Goal: Transaction & Acquisition: Purchase product/service

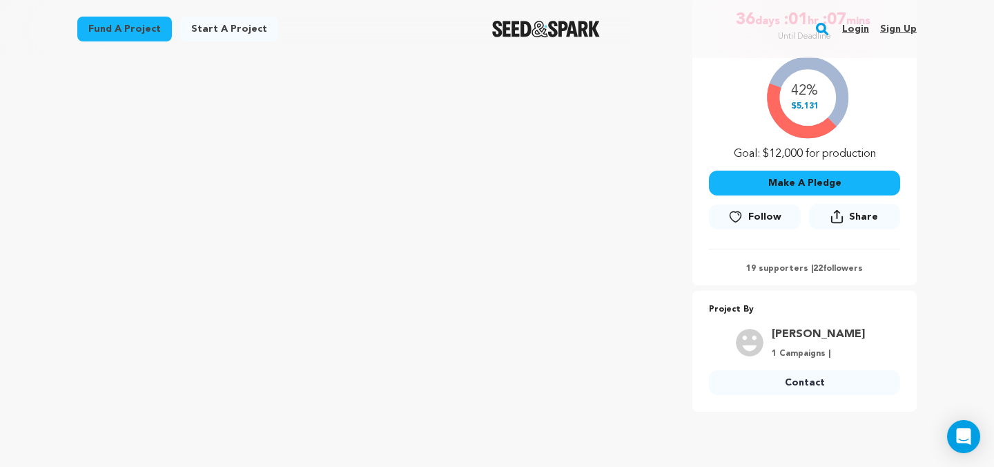
scroll to position [268, 0]
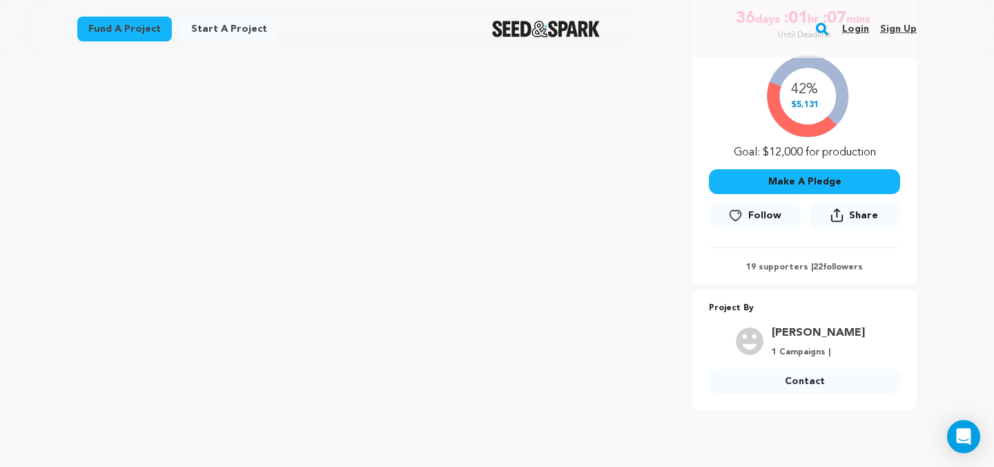
click at [830, 179] on button "Make A Pledge" at bounding box center [804, 181] width 191 height 25
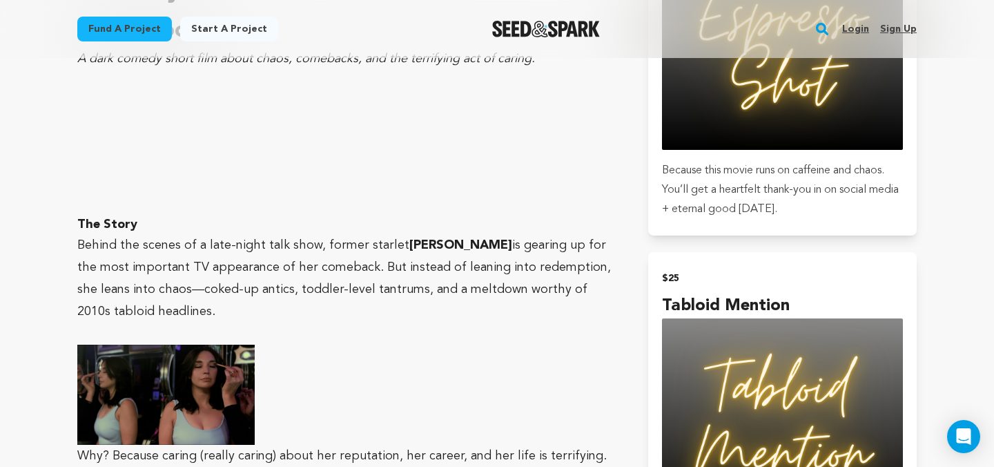
scroll to position [970, 0]
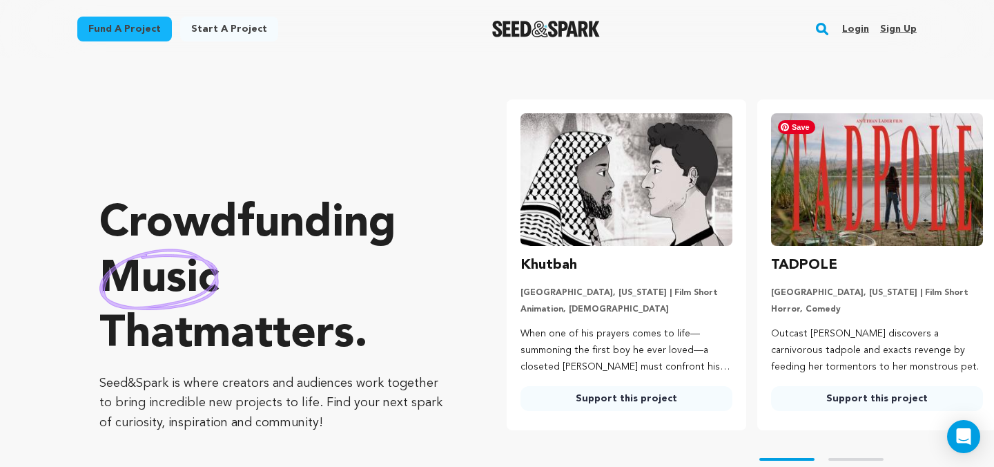
click at [821, 191] on img at bounding box center [877, 179] width 212 height 133
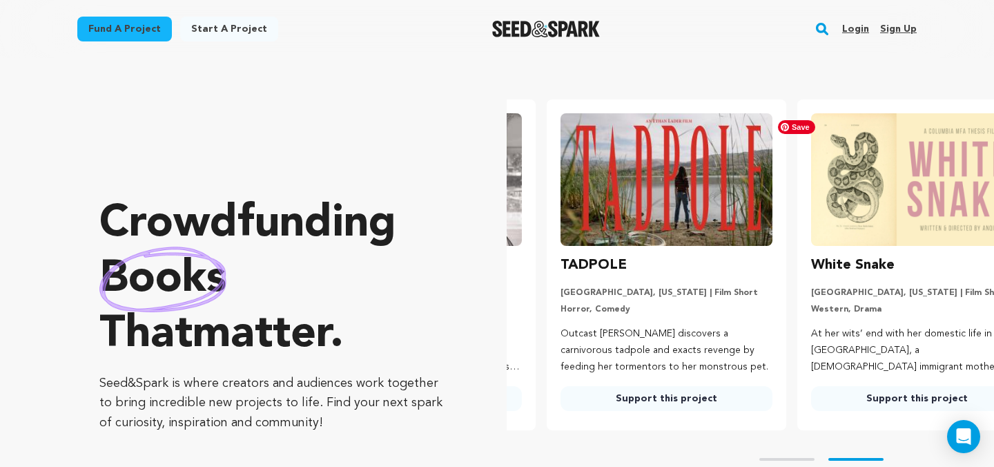
click at [825, 194] on ul "Khutbah [GEOGRAPHIC_DATA], [US_STATE] | Film Short Animation, [DEMOGRAPHIC_DATA…" at bounding box center [750, 264] width 487 height 331
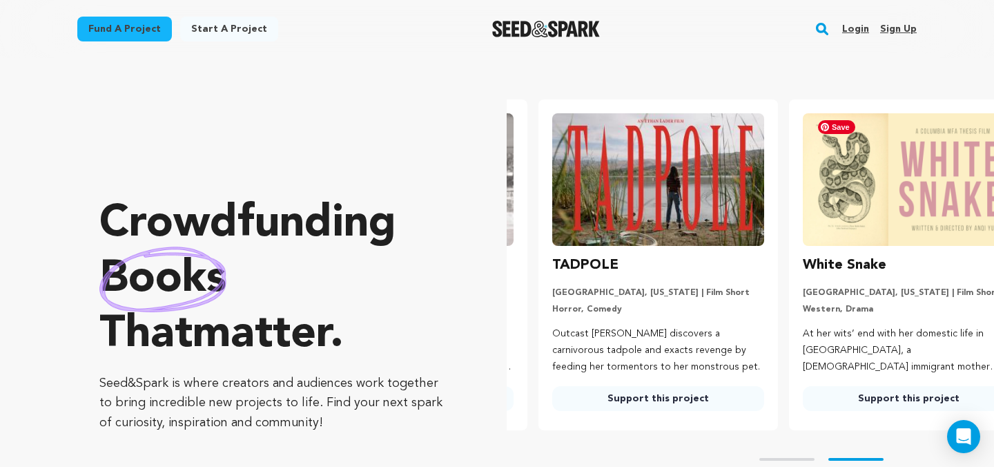
scroll to position [0, 262]
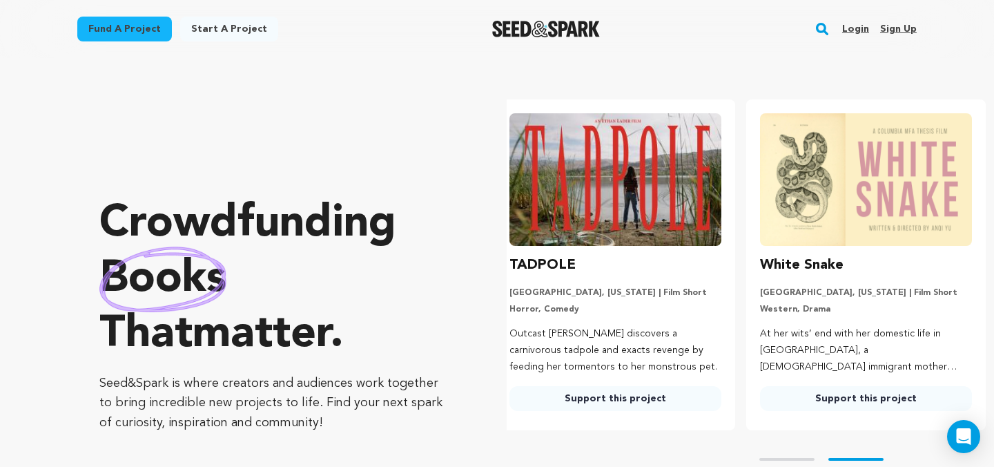
click at [613, 393] on link "Support this project" at bounding box center [615, 398] width 212 height 25
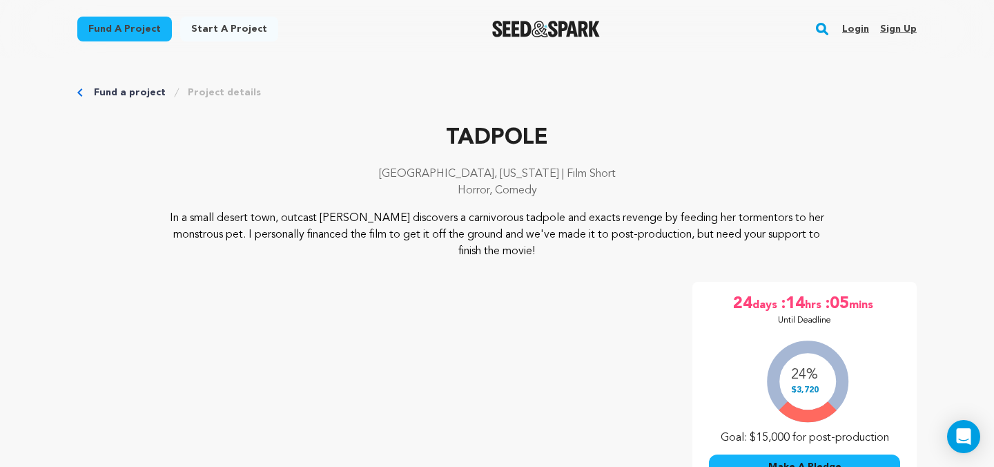
click at [848, 27] on link "Login" at bounding box center [855, 29] width 27 height 22
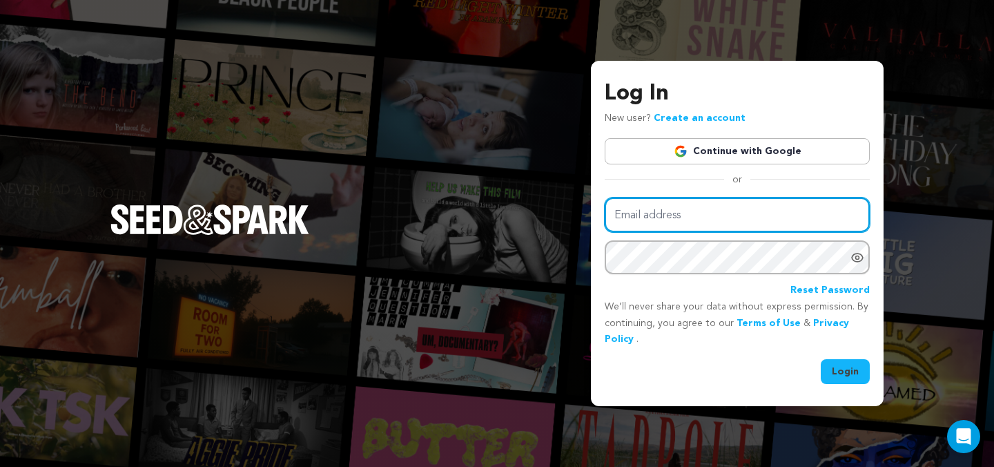
click at [687, 216] on input "Email address" at bounding box center [737, 214] width 265 height 35
type input "socialpbld@gmail.com"
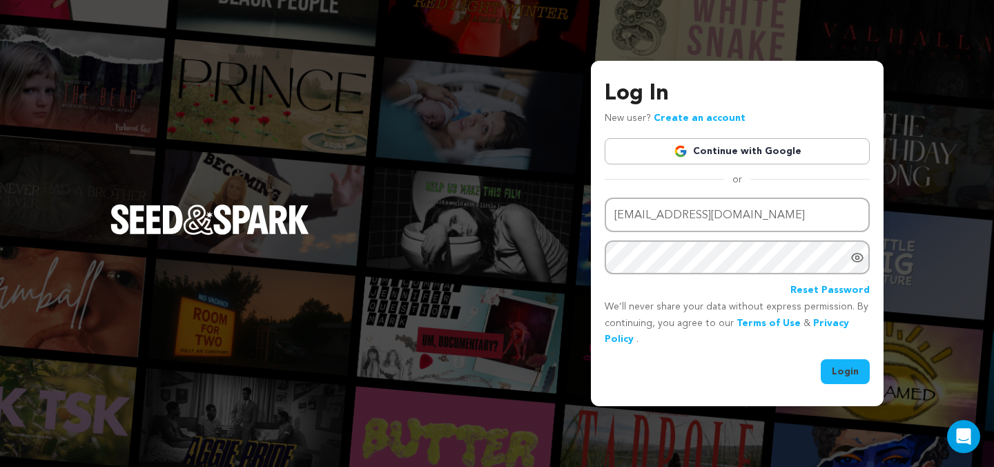
click at [839, 368] on button "Login" at bounding box center [845, 371] width 49 height 25
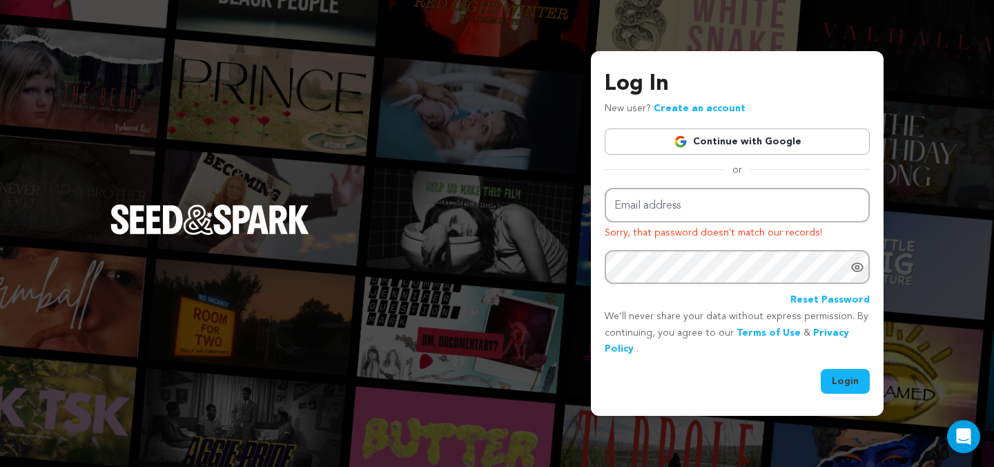
click at [735, 141] on link "Continue with Google" at bounding box center [737, 141] width 265 height 26
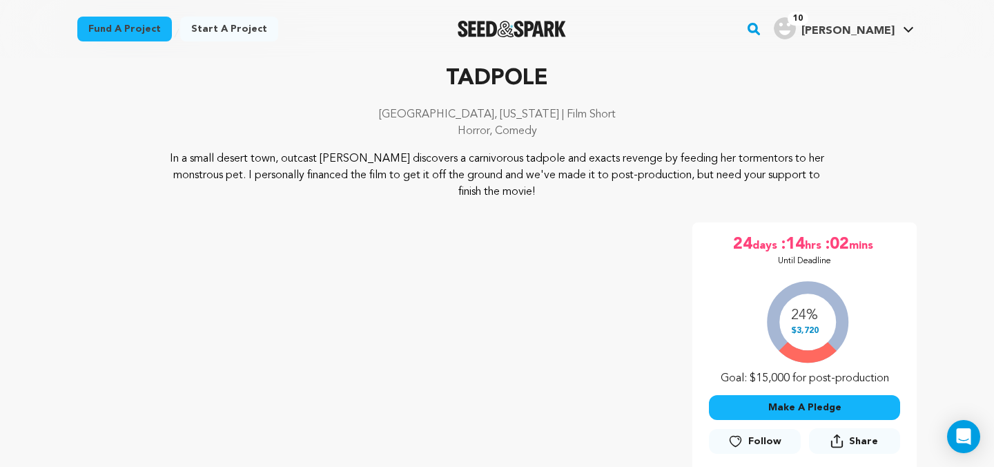
scroll to position [68, 0]
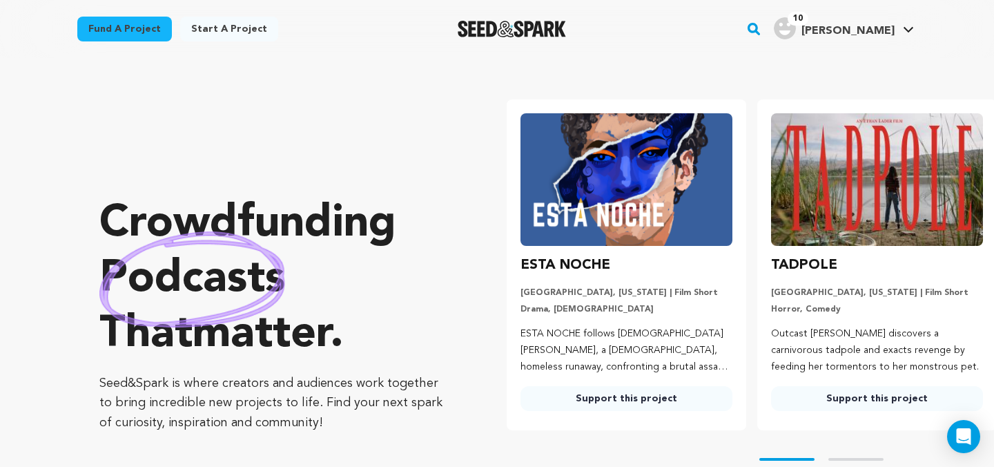
click at [244, 31] on link "Start a project" at bounding box center [229, 29] width 98 height 25
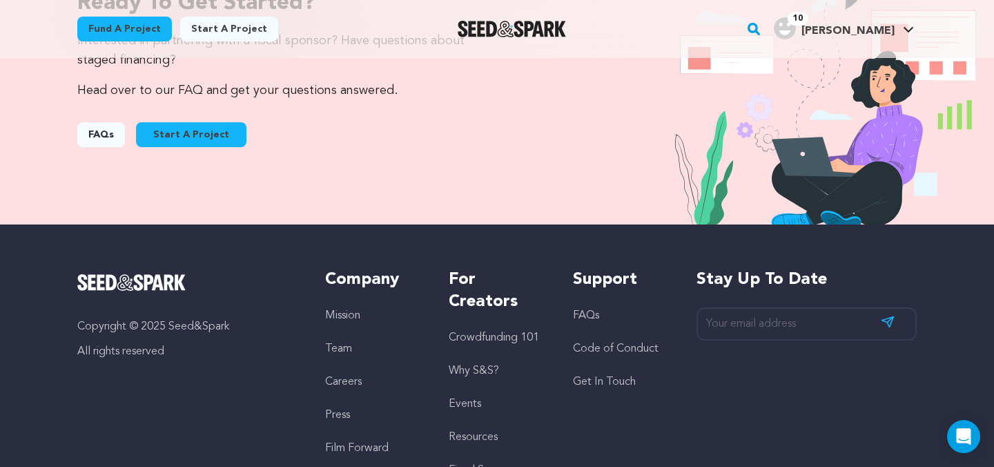
scroll to position [1378, 0]
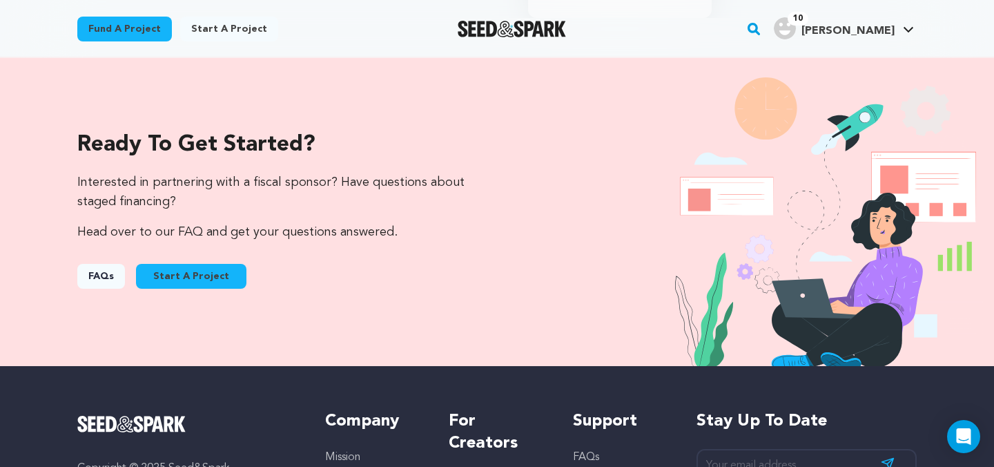
click at [199, 274] on button "Start A Project" at bounding box center [191, 276] width 110 height 25
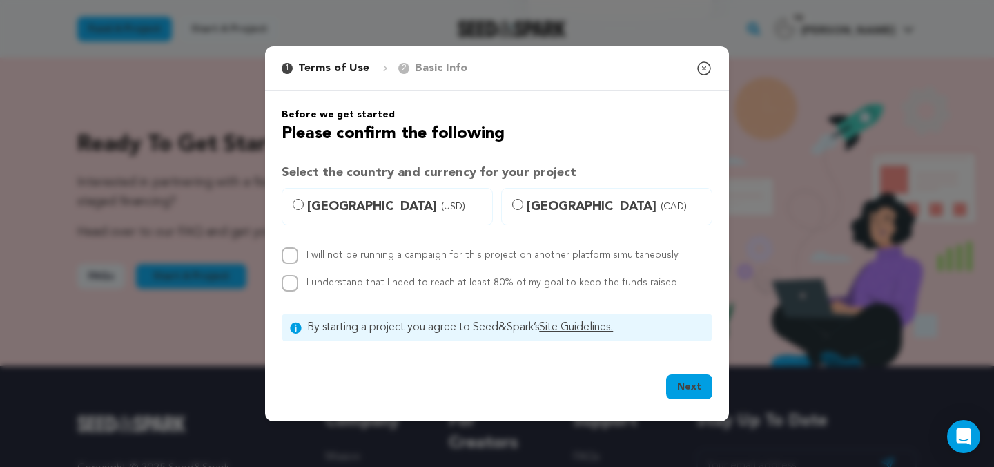
click at [699, 63] on icon "button" at bounding box center [704, 68] width 12 height 12
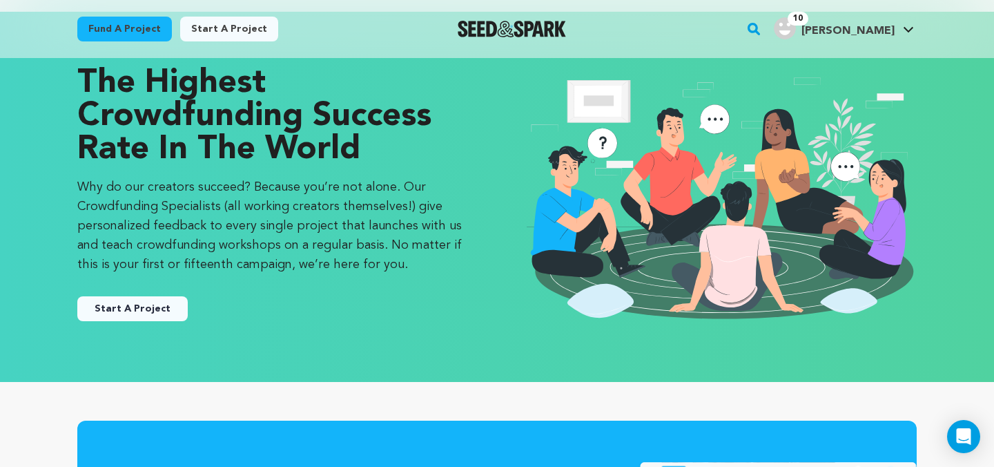
scroll to position [0, 0]
